Goal: Find specific page/section: Find specific page/section

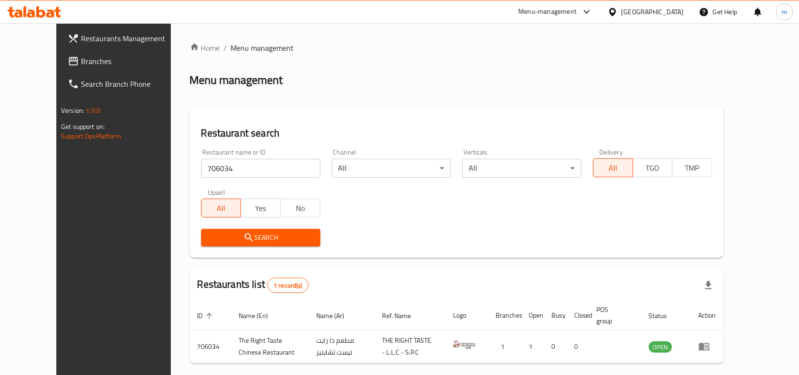
click at [45, 12] on icon at bounding box center [35, 11] width 54 height 11
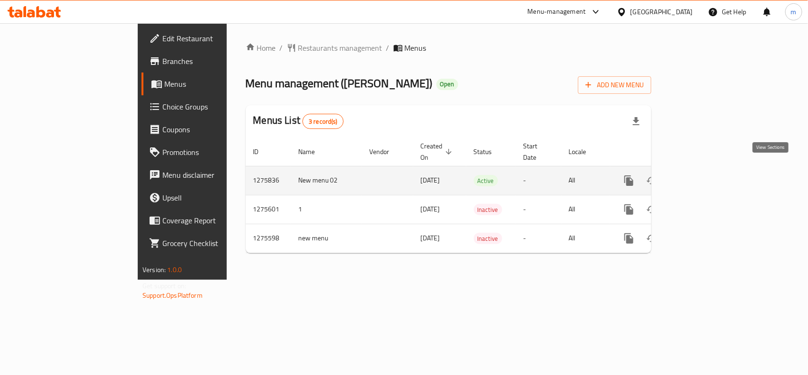
click at [703, 175] on icon "enhanced table" at bounding box center [697, 180] width 11 height 11
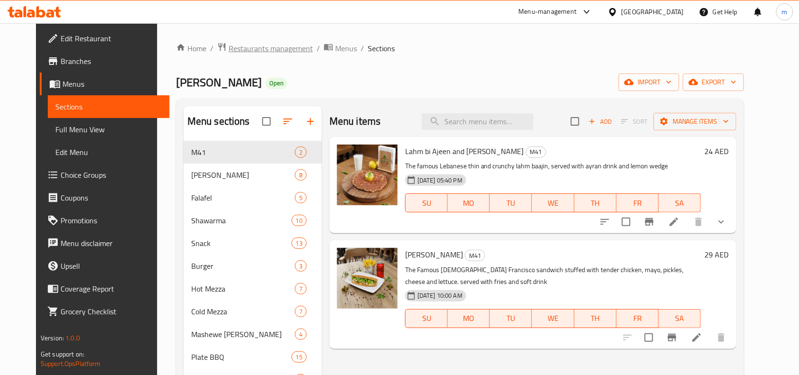
click at [238, 48] on span "Restaurants management" at bounding box center [271, 48] width 84 height 11
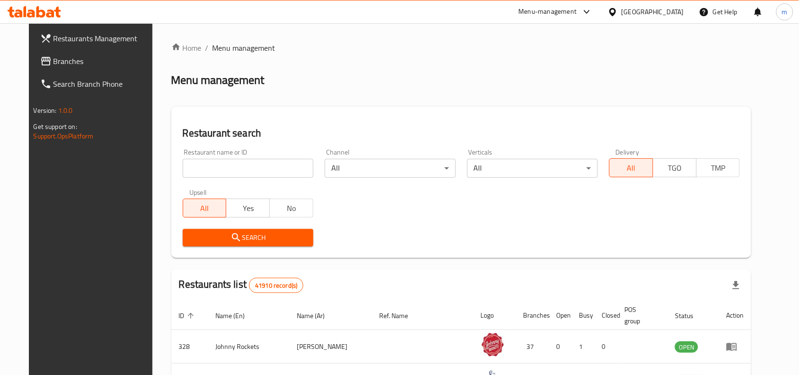
click at [183, 170] on input "search" at bounding box center [248, 168] width 131 height 19
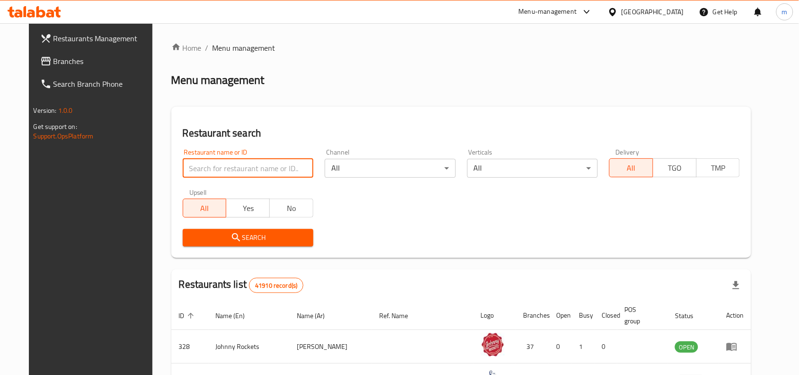
paste input "691633"
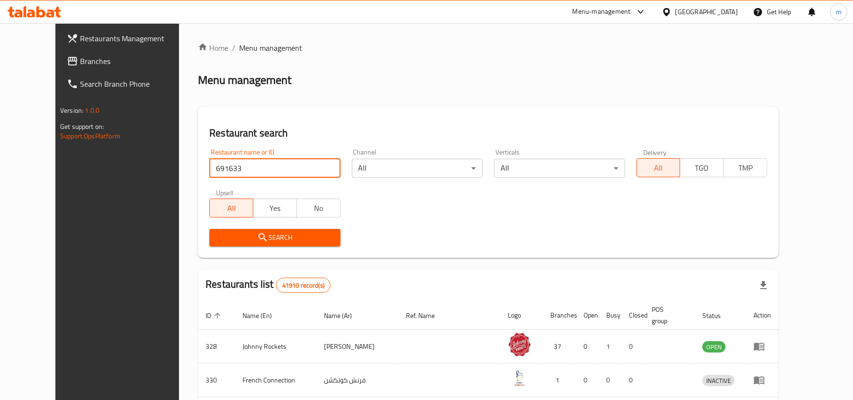
type input "691633"
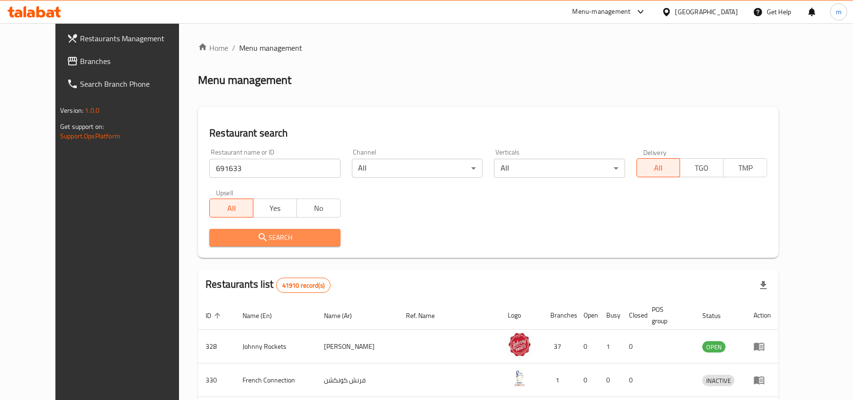
click at [307, 237] on span "Search" at bounding box center [275, 238] width 116 height 12
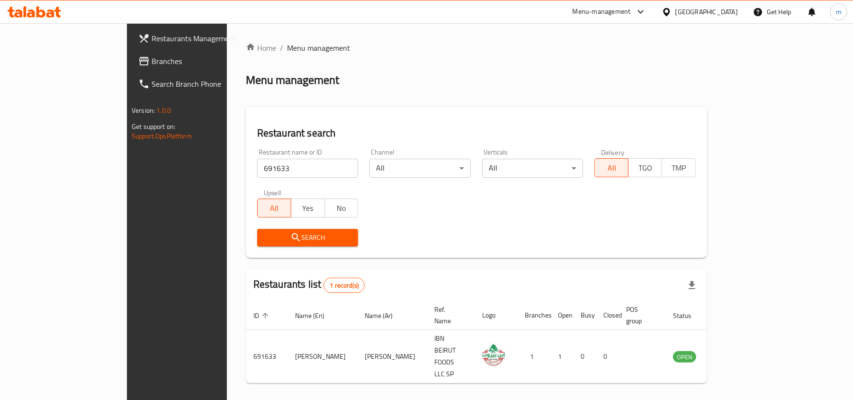
click at [152, 66] on span "Branches" at bounding box center [207, 60] width 110 height 11
